Goal: Information Seeking & Learning: Learn about a topic

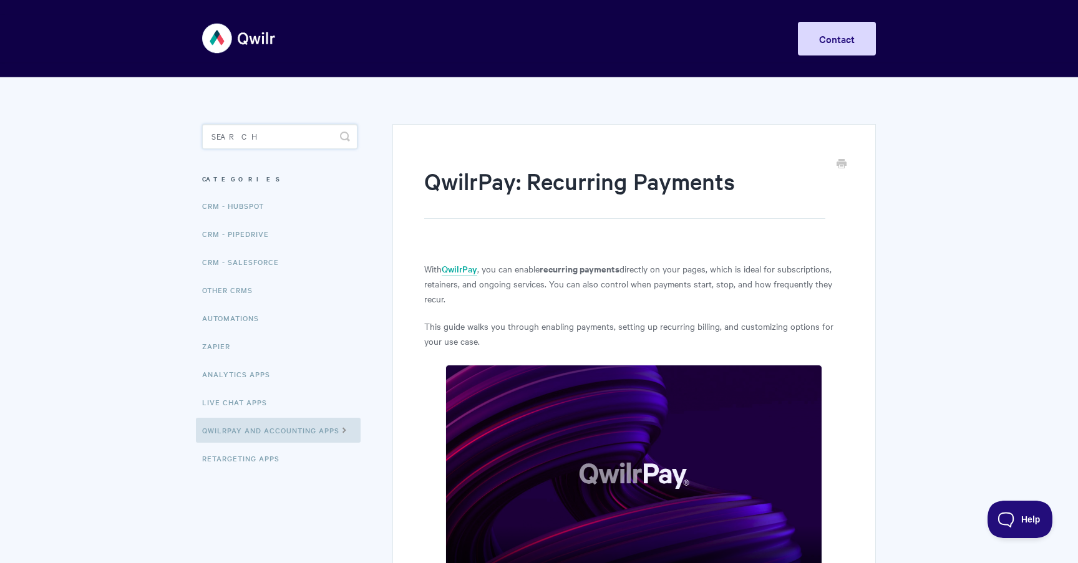
click at [246, 137] on input "Search" at bounding box center [279, 136] width 155 height 25
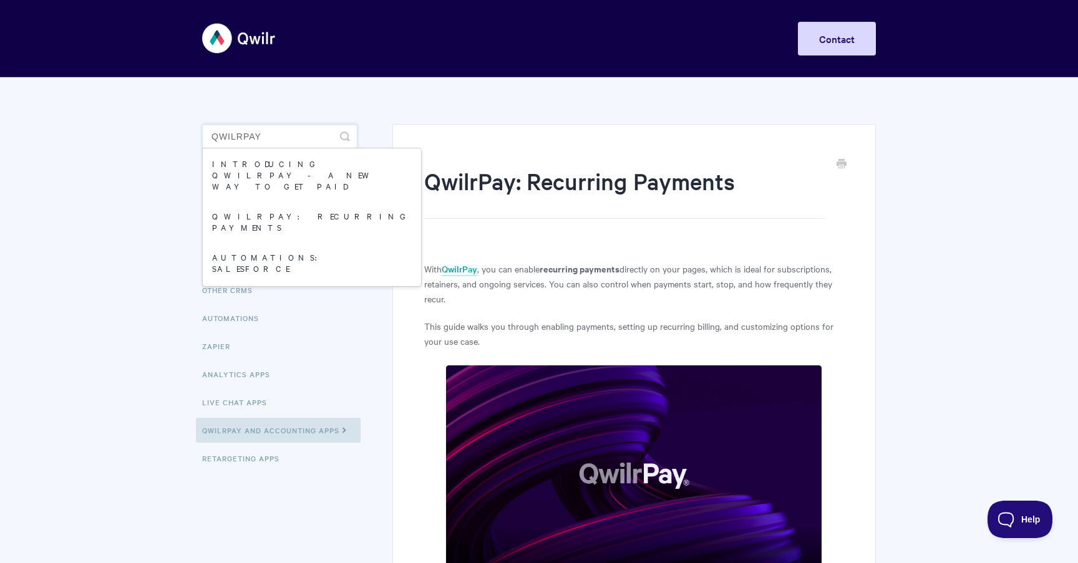
type input "qwilrpay"
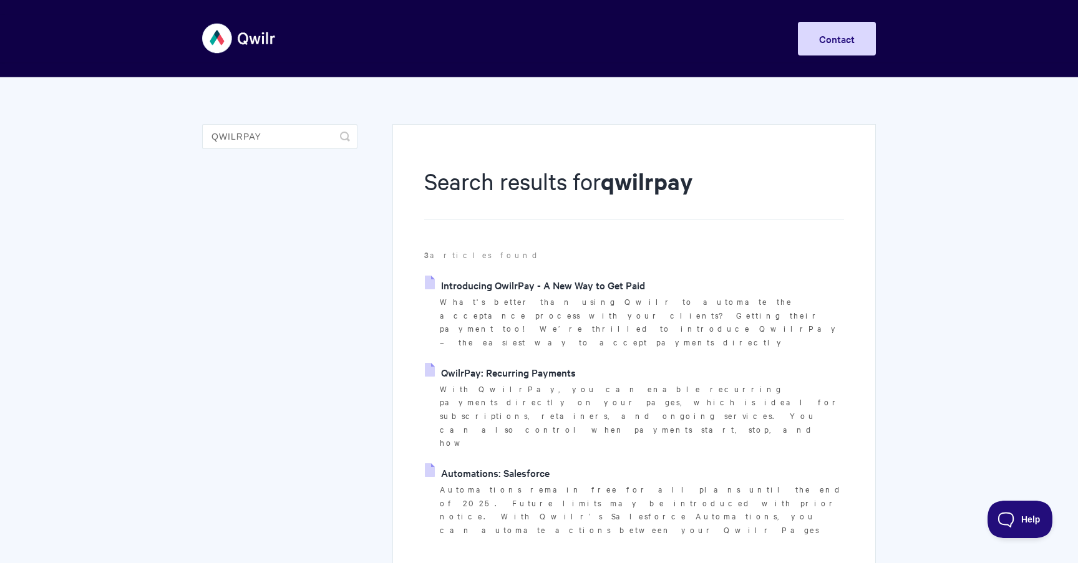
click at [473, 285] on link "Introducing QwilrPay - A New Way to Get Paid" at bounding box center [535, 285] width 220 height 19
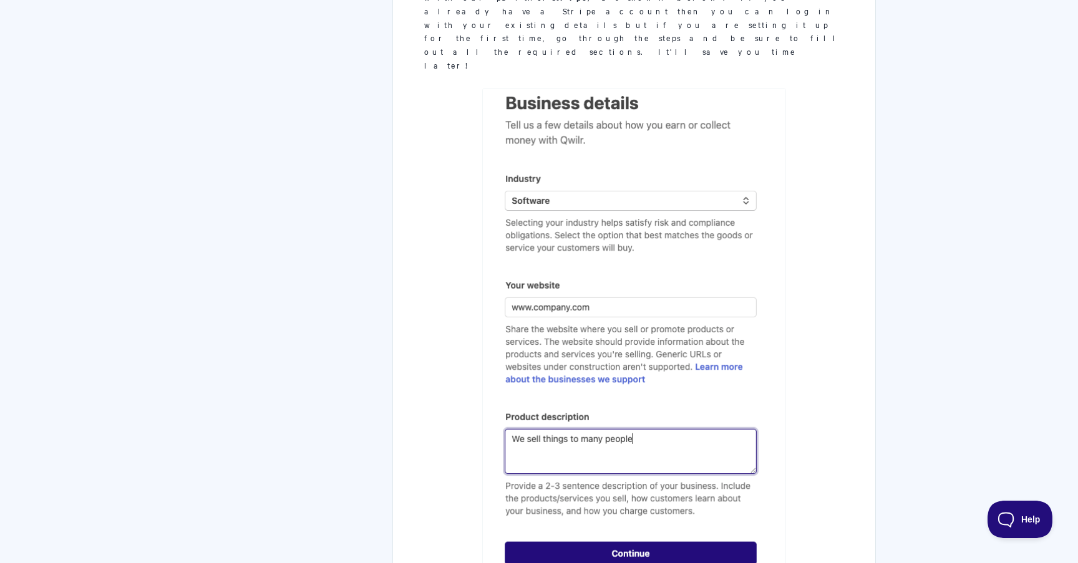
scroll to position [1965, 0]
